Goal: Find specific page/section: Find specific page/section

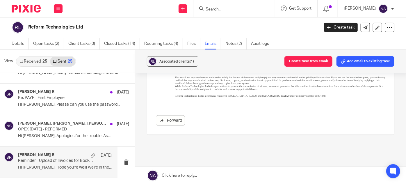
click at [50, 57] on link "Sent 25" at bounding box center [62, 61] width 25 height 9
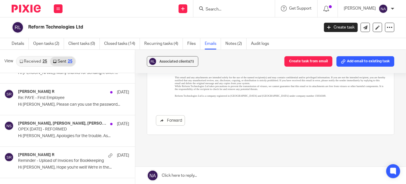
click at [222, 8] on input "Search" at bounding box center [231, 9] width 52 height 5
type input "tcs"
click at [244, 26] on link at bounding box center [240, 22] width 72 height 9
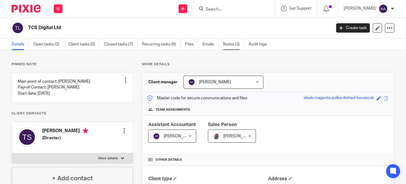
click at [226, 46] on link "Notes (3)" at bounding box center [233, 44] width 21 height 11
